Goal: Check status: Check status

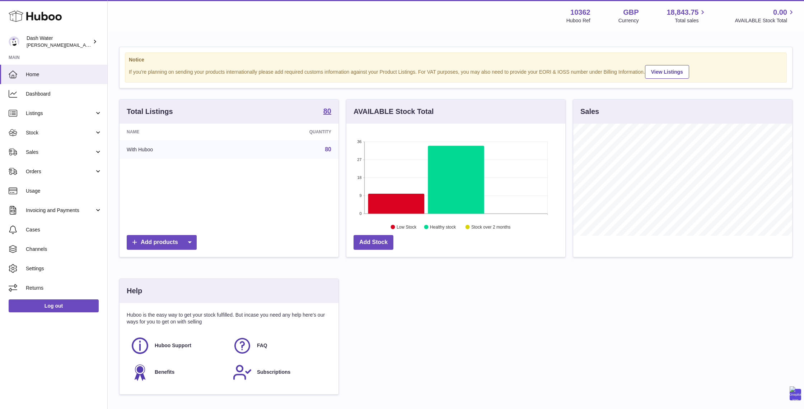
scroll to position [112, 219]
click at [32, 151] on span "Sales" at bounding box center [60, 152] width 69 height 7
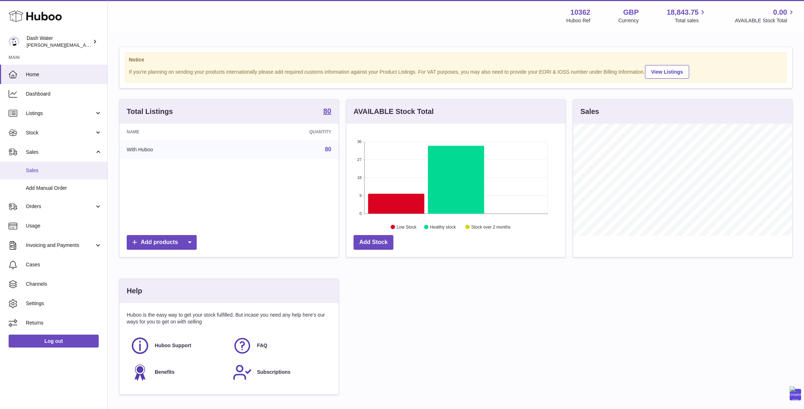
click at [42, 169] on span "Sales" at bounding box center [64, 170] width 76 height 7
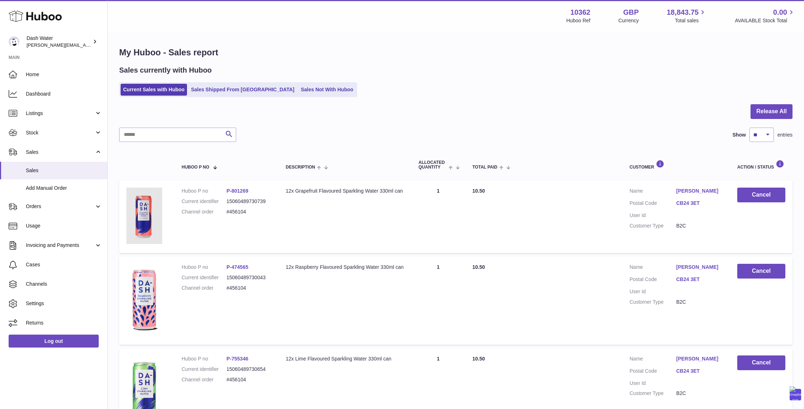
click at [683, 204] on link "CB24 3ET" at bounding box center [700, 203] width 47 height 7
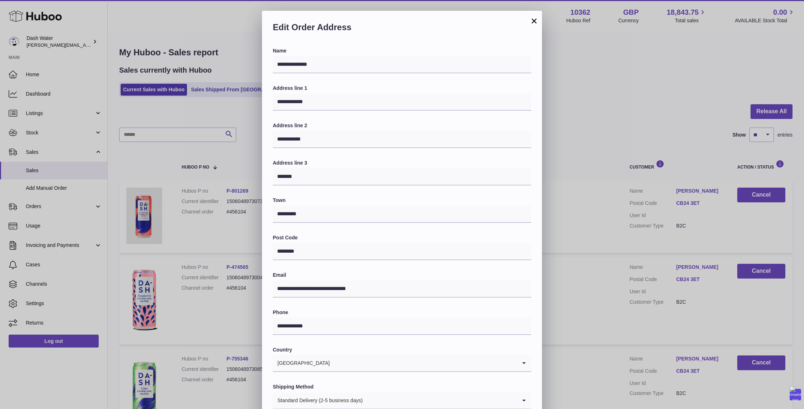
click at [533, 19] on button "×" at bounding box center [534, 21] width 9 height 9
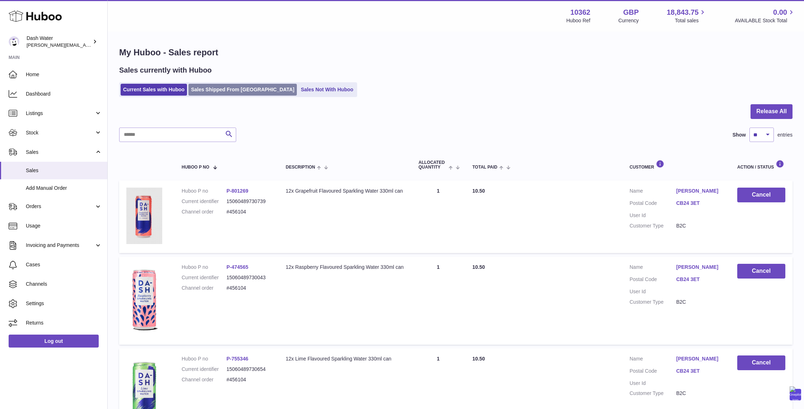
click at [232, 88] on link "Sales Shipped From Huboo" at bounding box center [243, 90] width 108 height 12
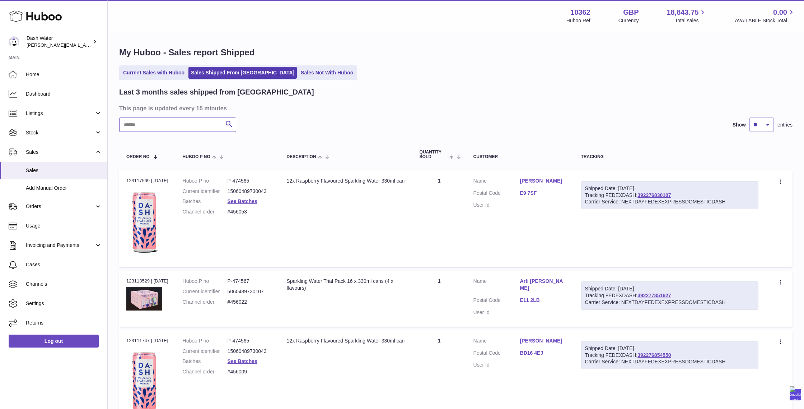
click at [175, 122] on input "text" at bounding box center [177, 124] width 117 height 14
paste input "**********"
type input "**********"
paste input "*******"
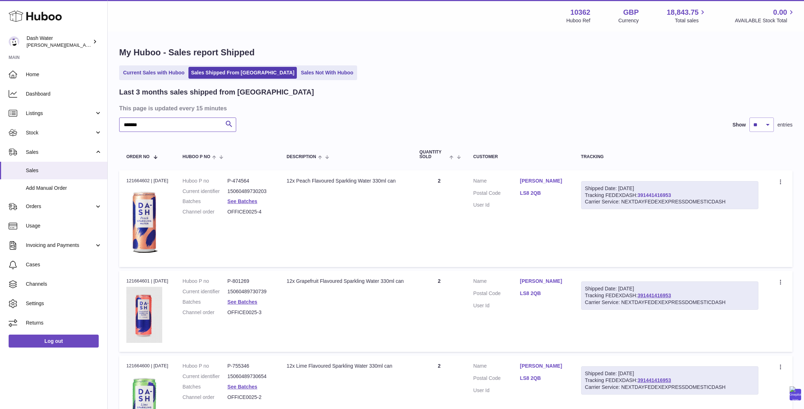
type input "*******"
click at [656, 196] on link "391441416953" at bounding box center [654, 195] width 33 height 6
click at [534, 196] on link "LS8 2QB" at bounding box center [543, 193] width 47 height 7
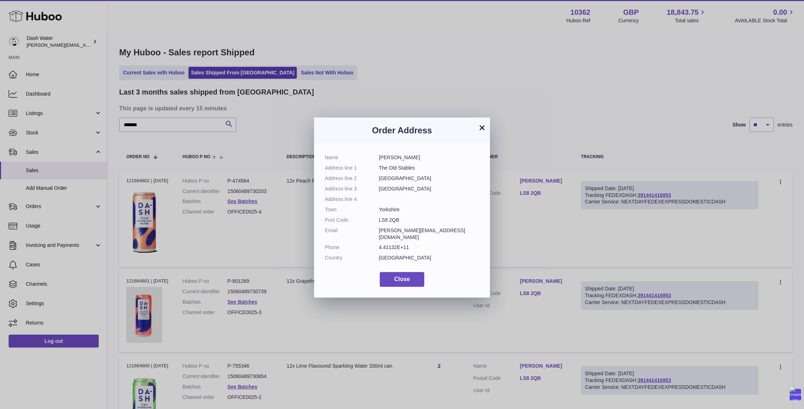
click at [480, 125] on button "×" at bounding box center [482, 127] width 9 height 9
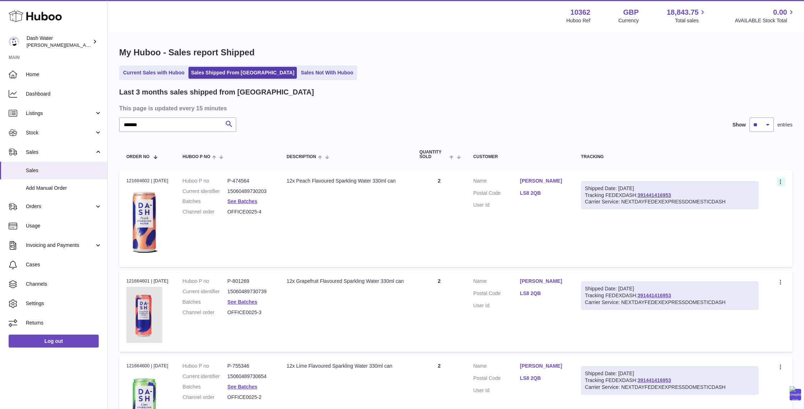
click at [783, 178] on div at bounding box center [781, 181] width 9 height 9
click at [729, 158] on div "Tracking" at bounding box center [669, 156] width 177 height 5
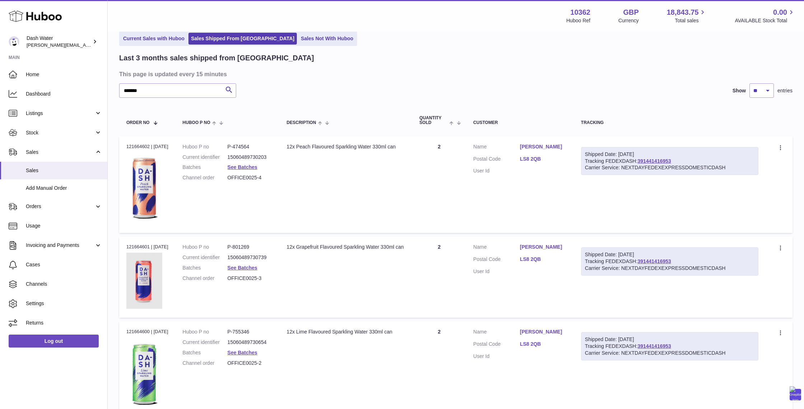
scroll to position [37, 0]
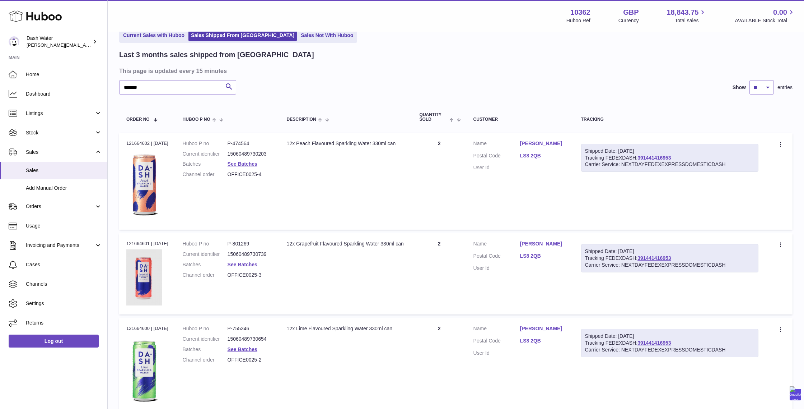
click at [531, 159] on link "LS8 2QB" at bounding box center [543, 155] width 47 height 7
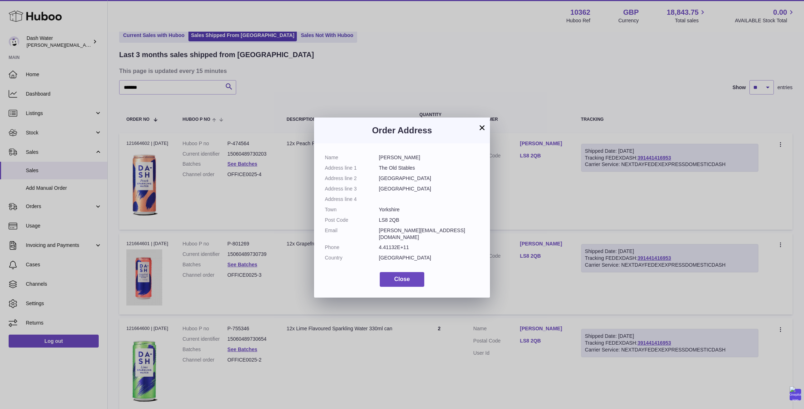
click at [481, 125] on button "×" at bounding box center [482, 127] width 9 height 9
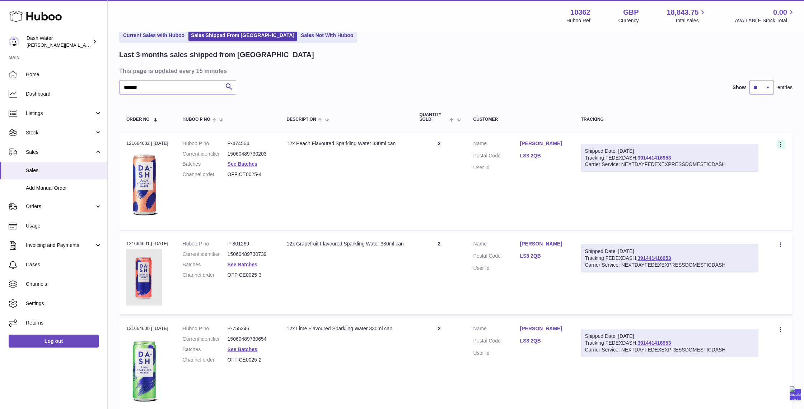
click at [781, 144] on icon at bounding box center [780, 144] width 1 height 5
click at [734, 173] on li "Duplicate Order" at bounding box center [750, 175] width 72 height 15
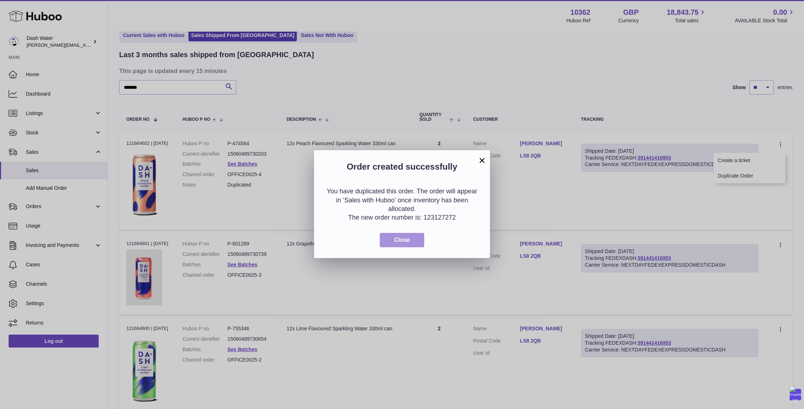
click at [402, 238] on span "Close" at bounding box center [402, 240] width 16 height 6
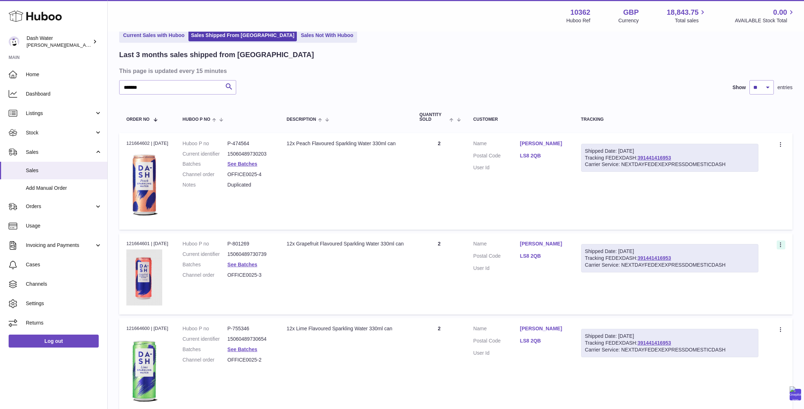
click at [780, 243] on icon at bounding box center [780, 244] width 1 height 5
click at [733, 274] on li "Duplicate Order" at bounding box center [750, 275] width 72 height 15
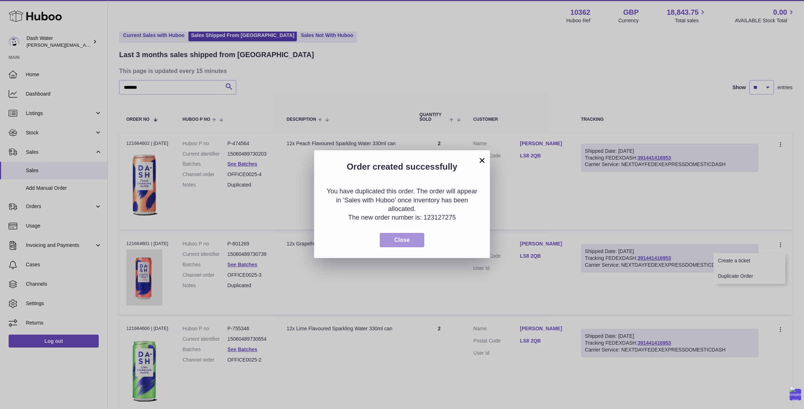
click at [395, 241] on span "Close" at bounding box center [402, 240] width 16 height 6
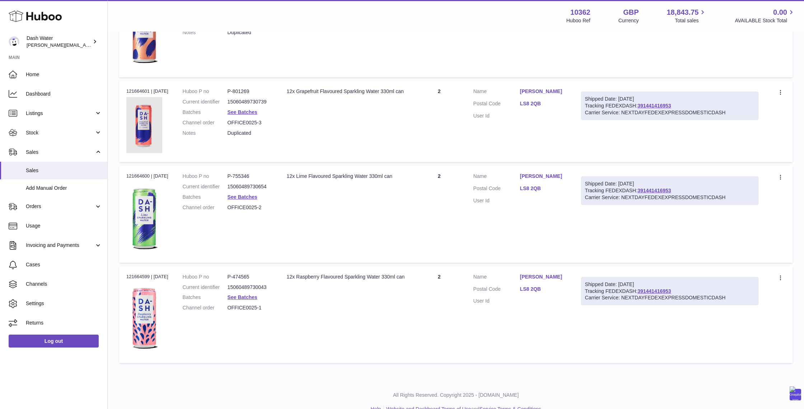
scroll to position [193, 0]
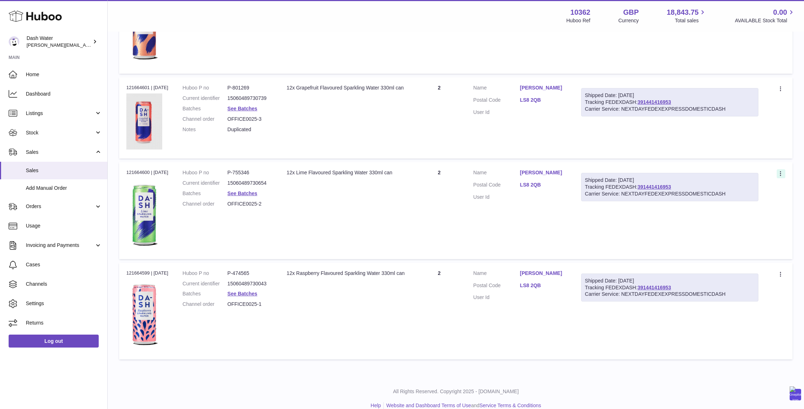
click at [780, 172] on icon at bounding box center [781, 174] width 8 height 7
click at [738, 206] on li "Duplicate Order" at bounding box center [750, 204] width 72 height 15
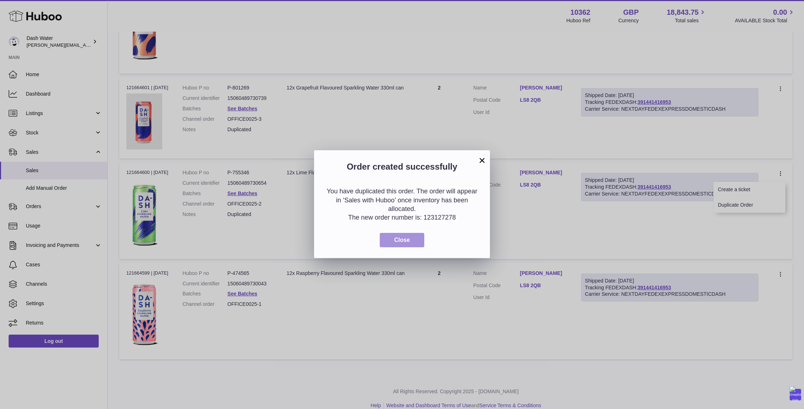
click at [398, 241] on span "Close" at bounding box center [402, 240] width 16 height 6
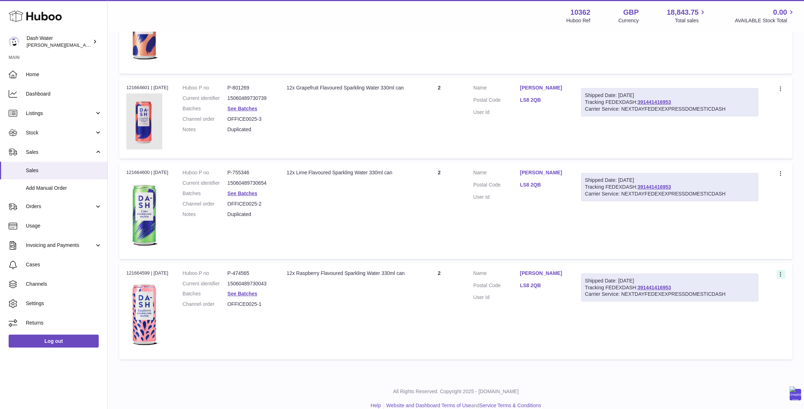
click at [782, 274] on icon at bounding box center [781, 274] width 8 height 7
click at [735, 304] on li "Duplicate Order" at bounding box center [750, 305] width 72 height 15
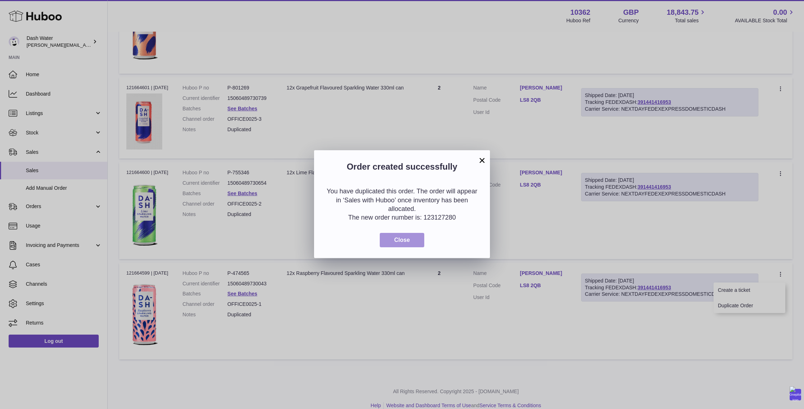
click at [402, 239] on span "Close" at bounding box center [402, 240] width 16 height 6
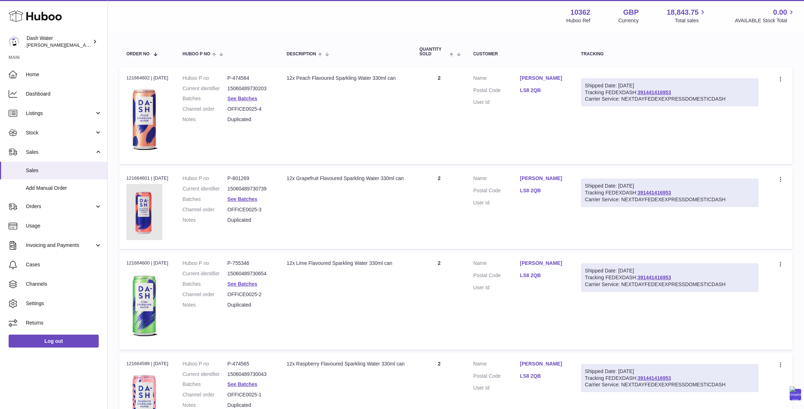
scroll to position [0, 0]
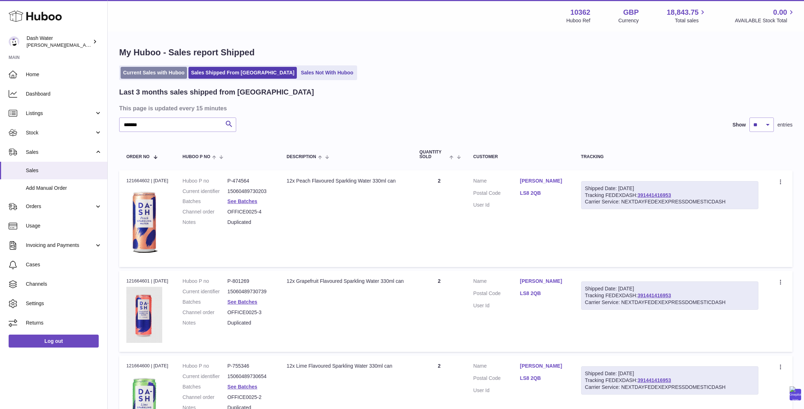
click at [156, 70] on link "Current Sales with Huboo" at bounding box center [154, 73] width 66 height 12
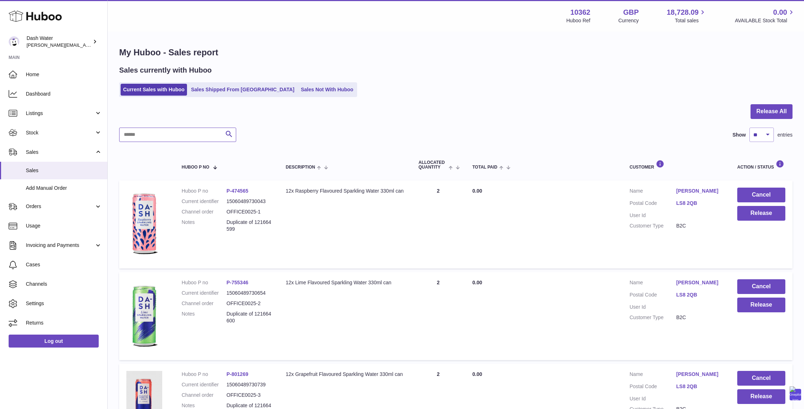
click at [154, 137] on input "text" at bounding box center [177, 134] width 117 height 14
paste input "*******"
type input "*******"
